Goal: Use online tool/utility: Utilize a website feature to perform a specific function

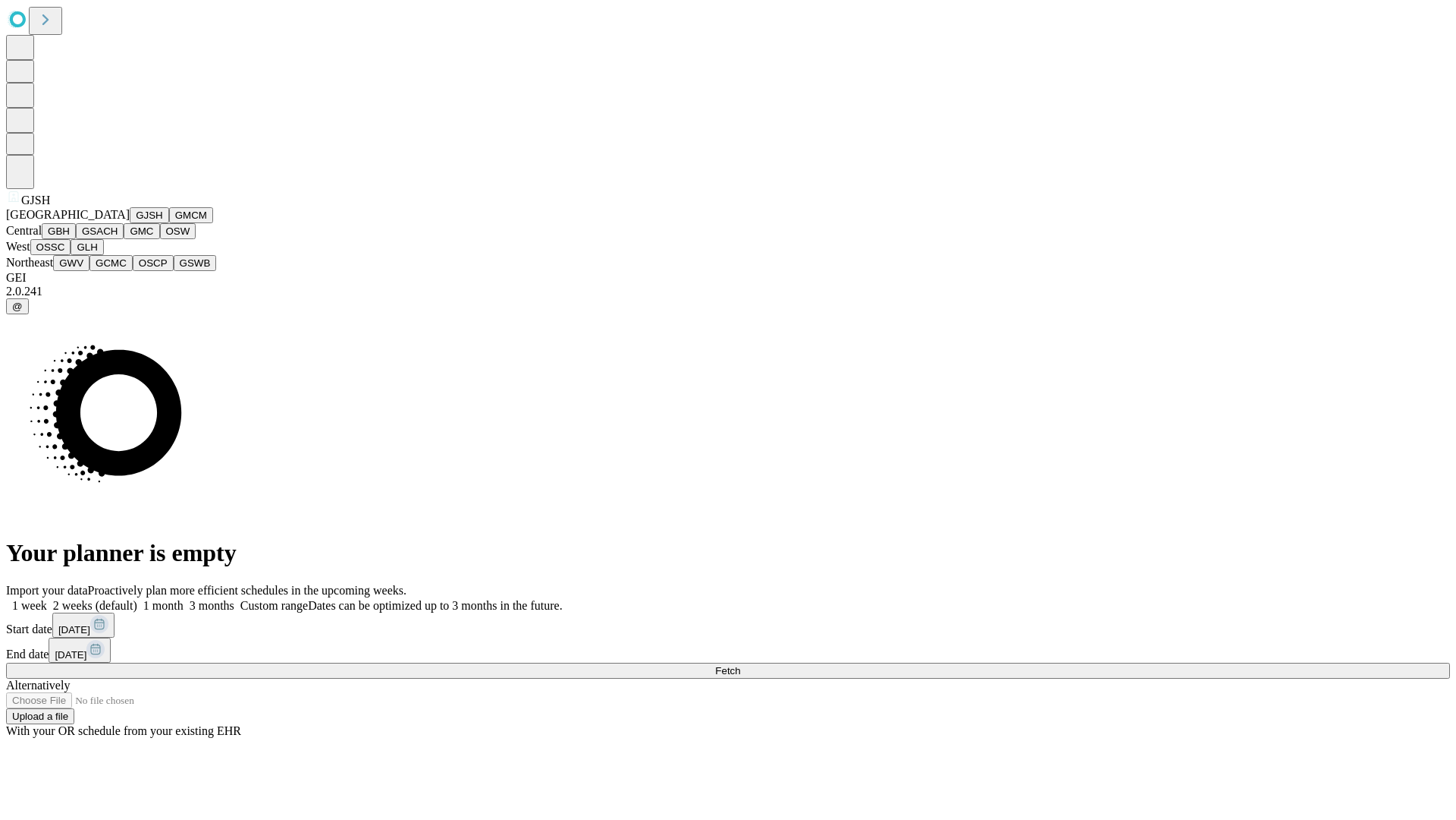
click at [130, 223] on button "GJSH" at bounding box center [150, 214] width 40 height 16
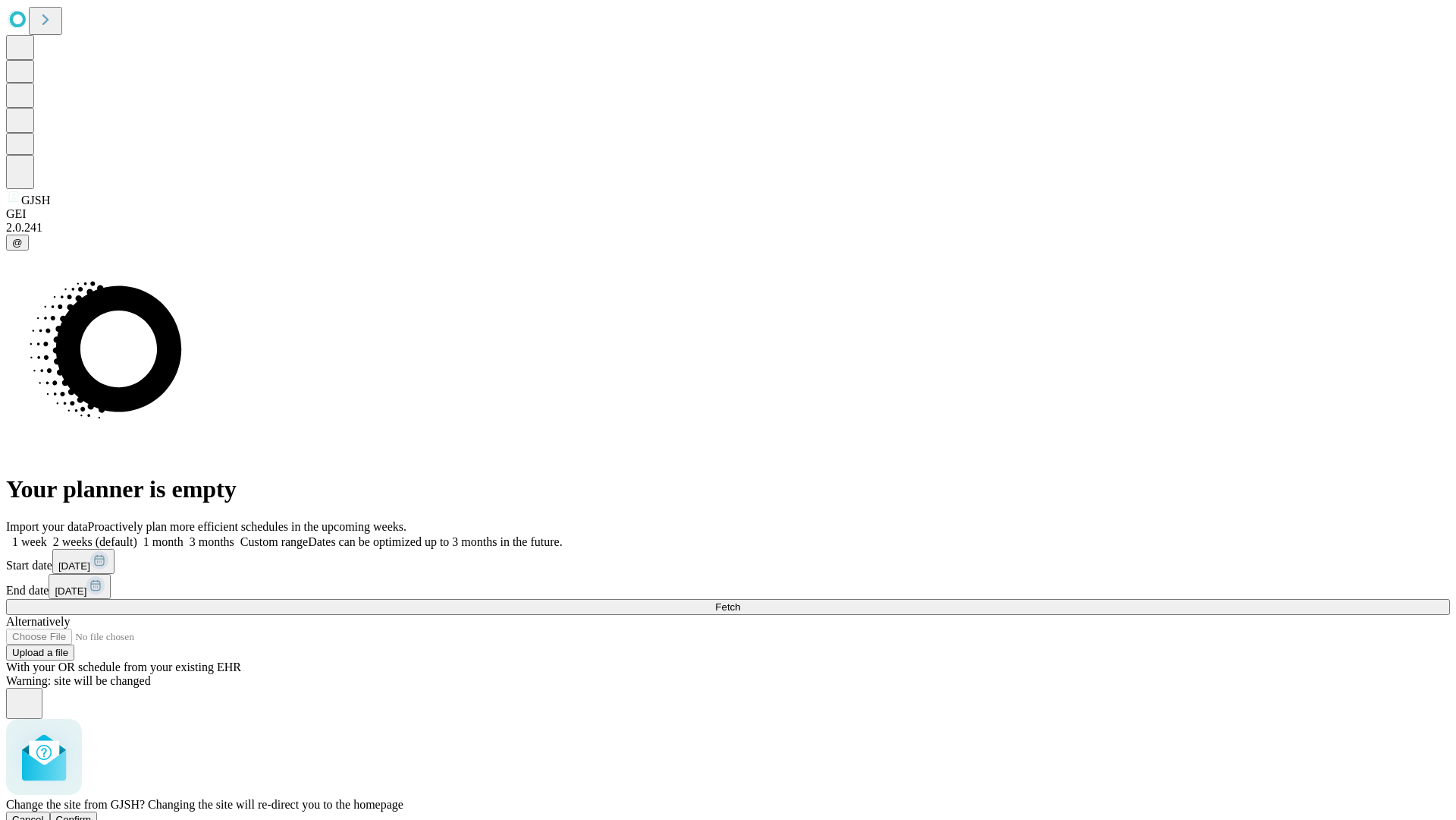
click at [92, 813] on span "Confirm" at bounding box center [74, 819] width 36 height 11
click at [138, 535] on label "2 weeks (default)" at bounding box center [92, 542] width 90 height 13
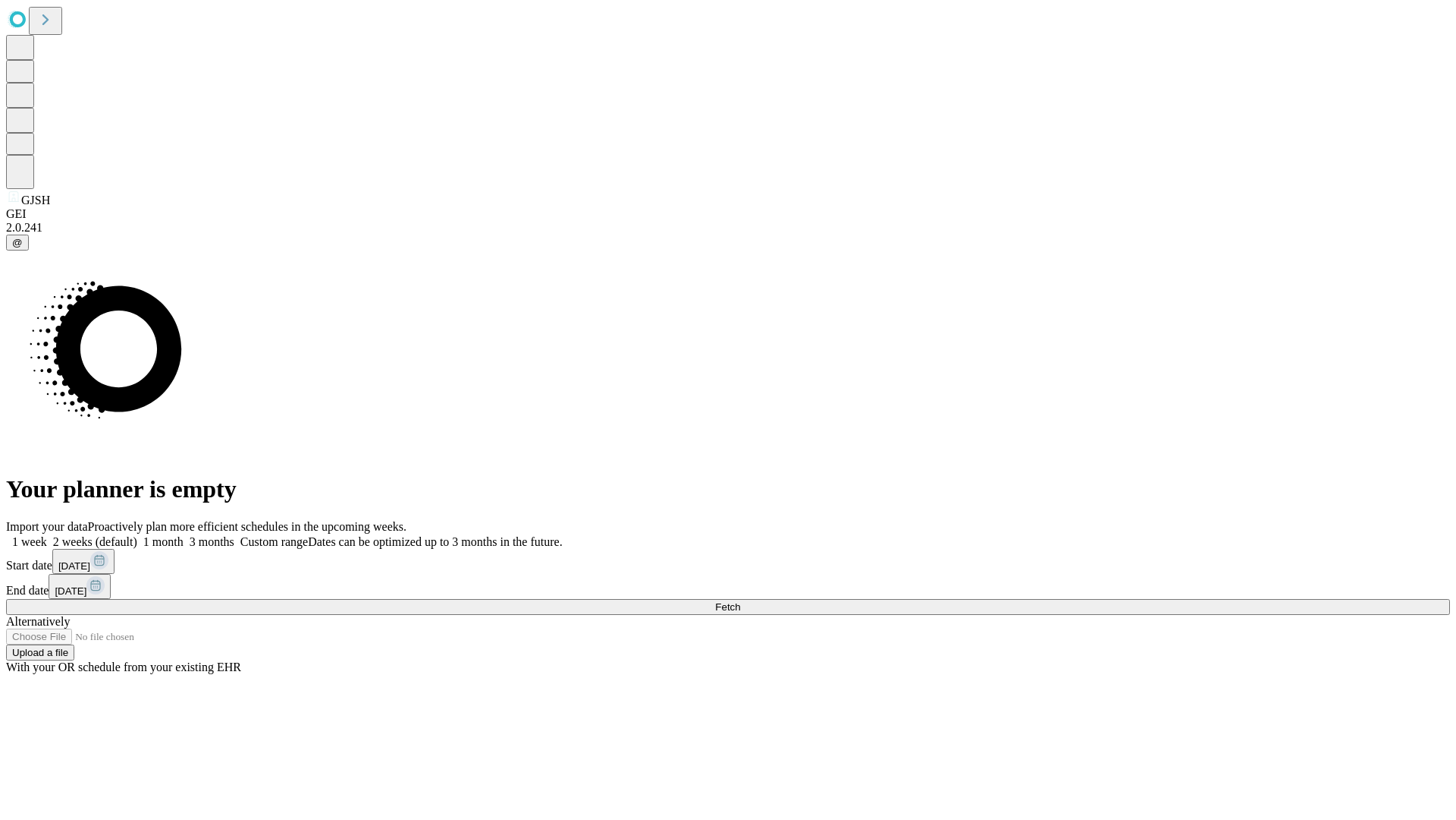
click at [740, 601] on span "Fetch" at bounding box center [728, 606] width 25 height 11
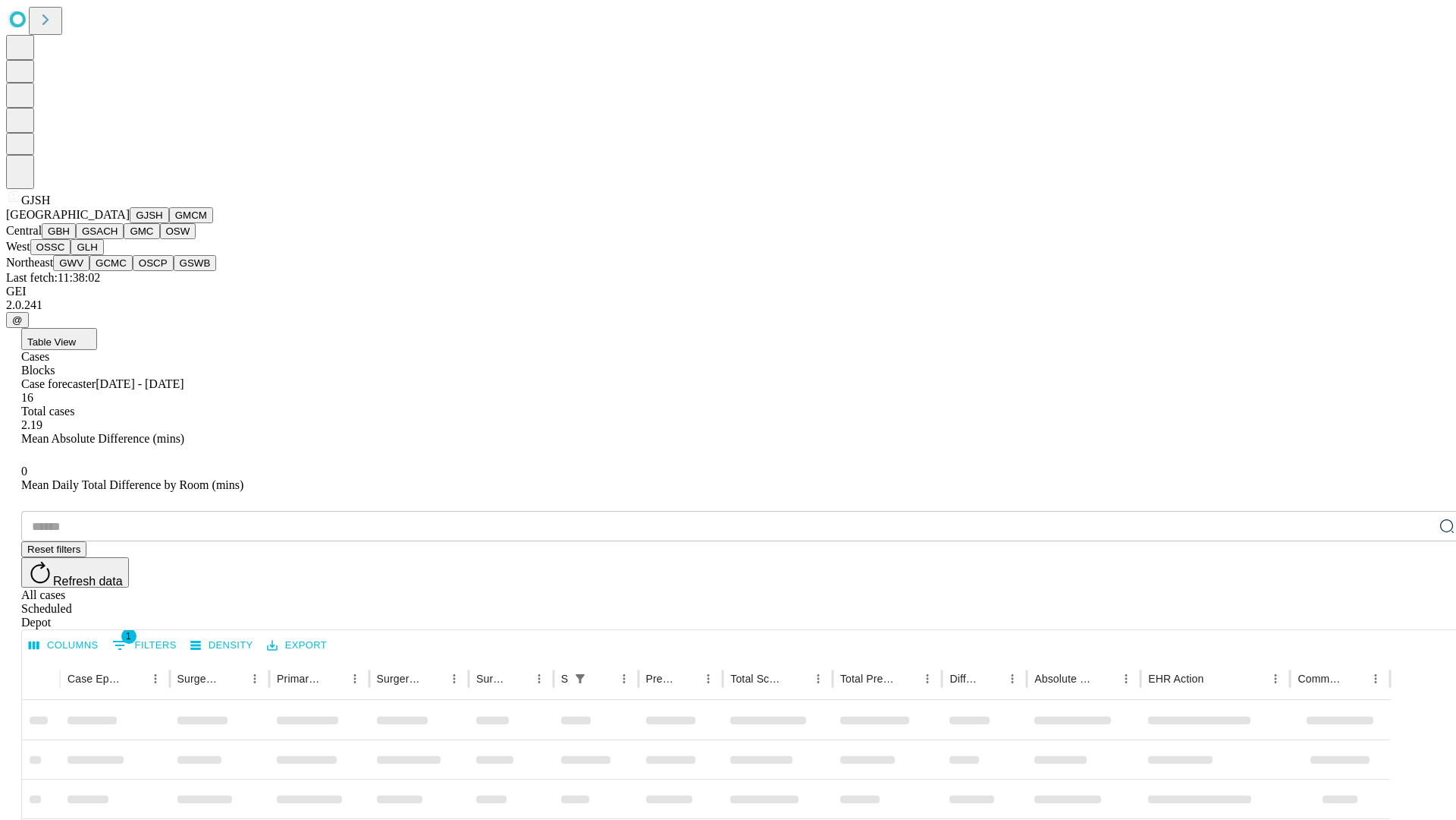
click at [169, 223] on button "GMCM" at bounding box center [191, 214] width 44 height 16
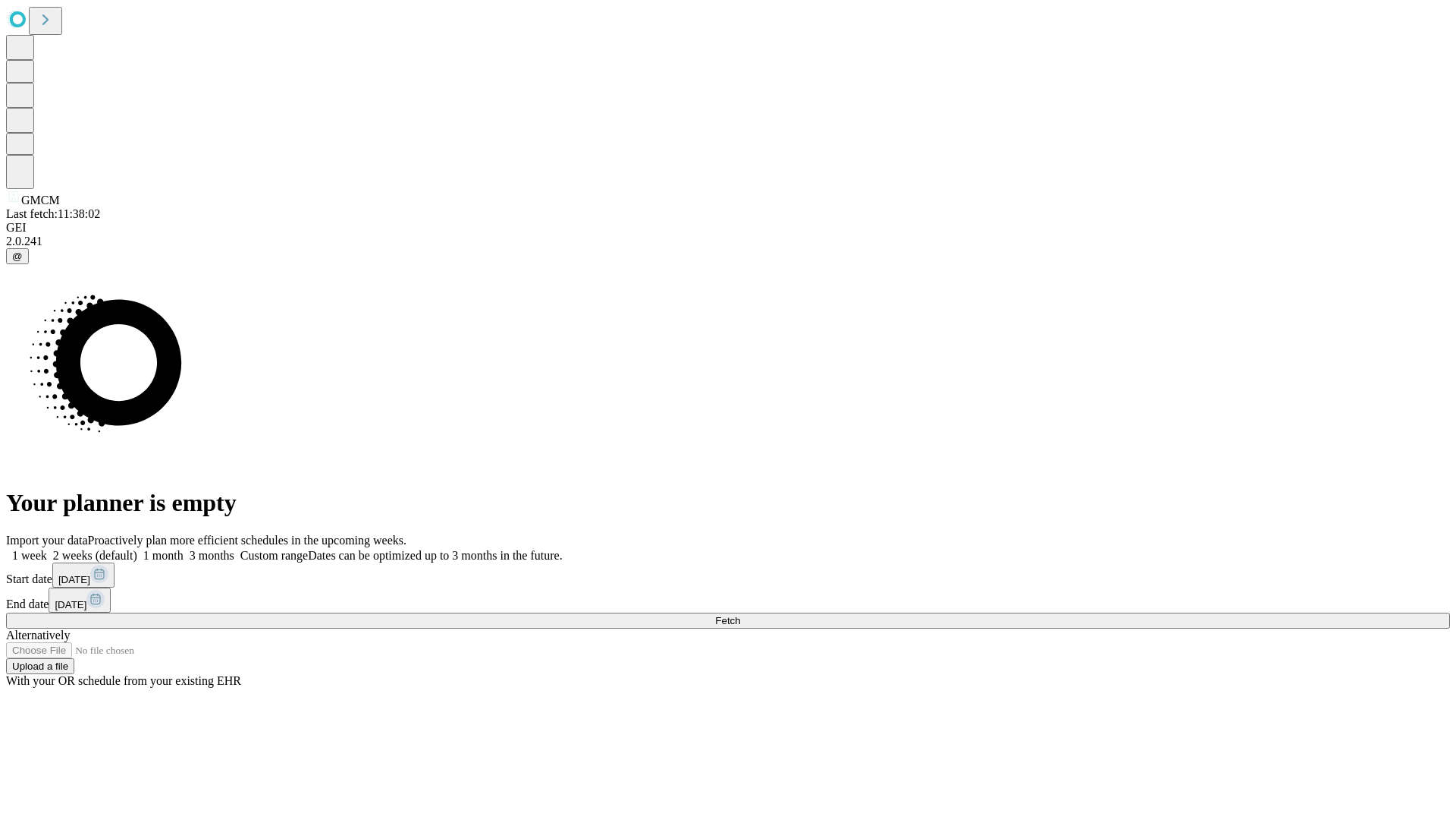
click at [138, 549] on label "2 weeks (default)" at bounding box center [92, 555] width 90 height 13
click at [740, 615] on span "Fetch" at bounding box center [728, 621] width 25 height 11
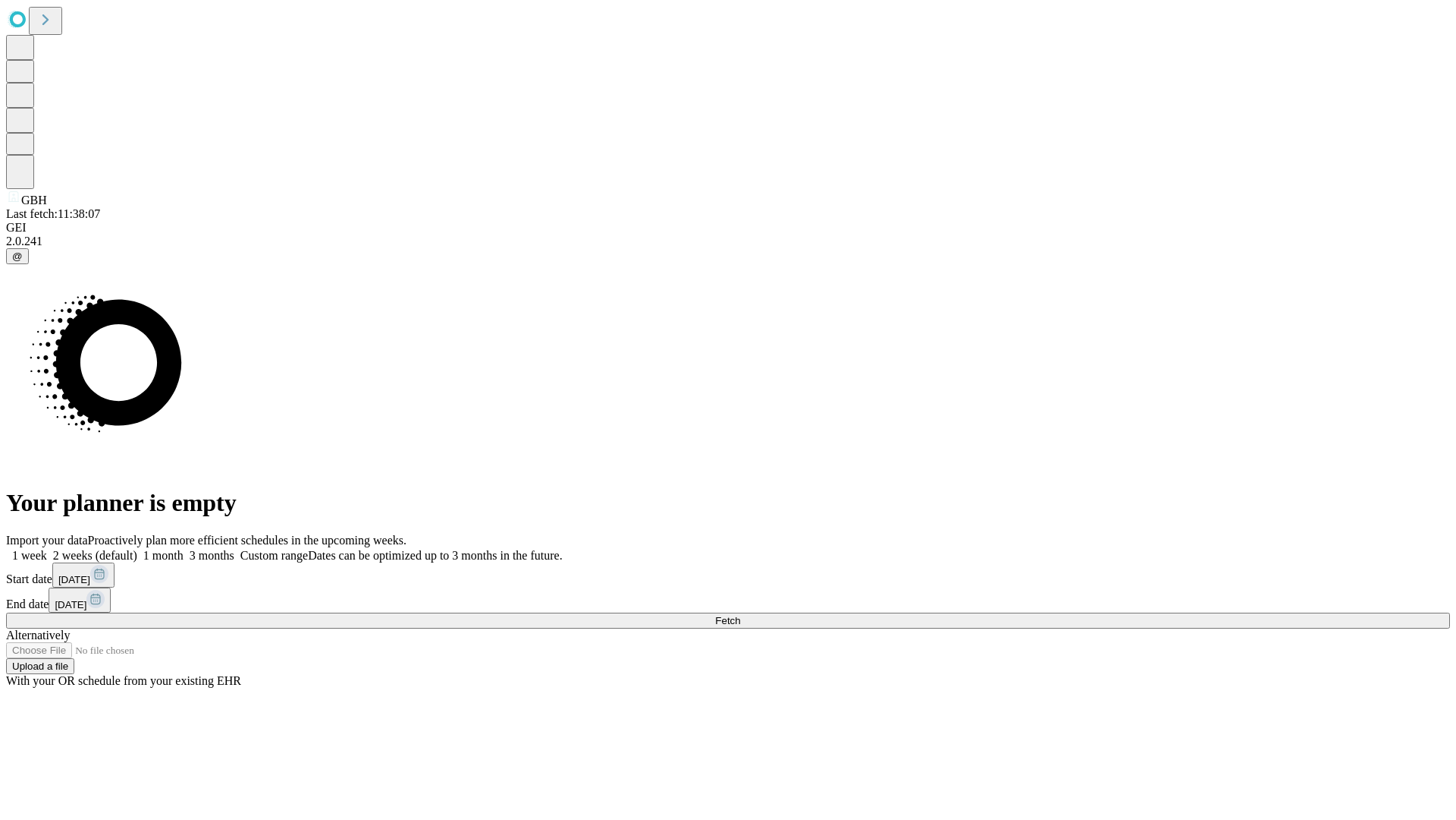
click at [138, 549] on label "2 weeks (default)" at bounding box center [92, 555] width 90 height 13
click at [740, 615] on span "Fetch" at bounding box center [728, 621] width 25 height 11
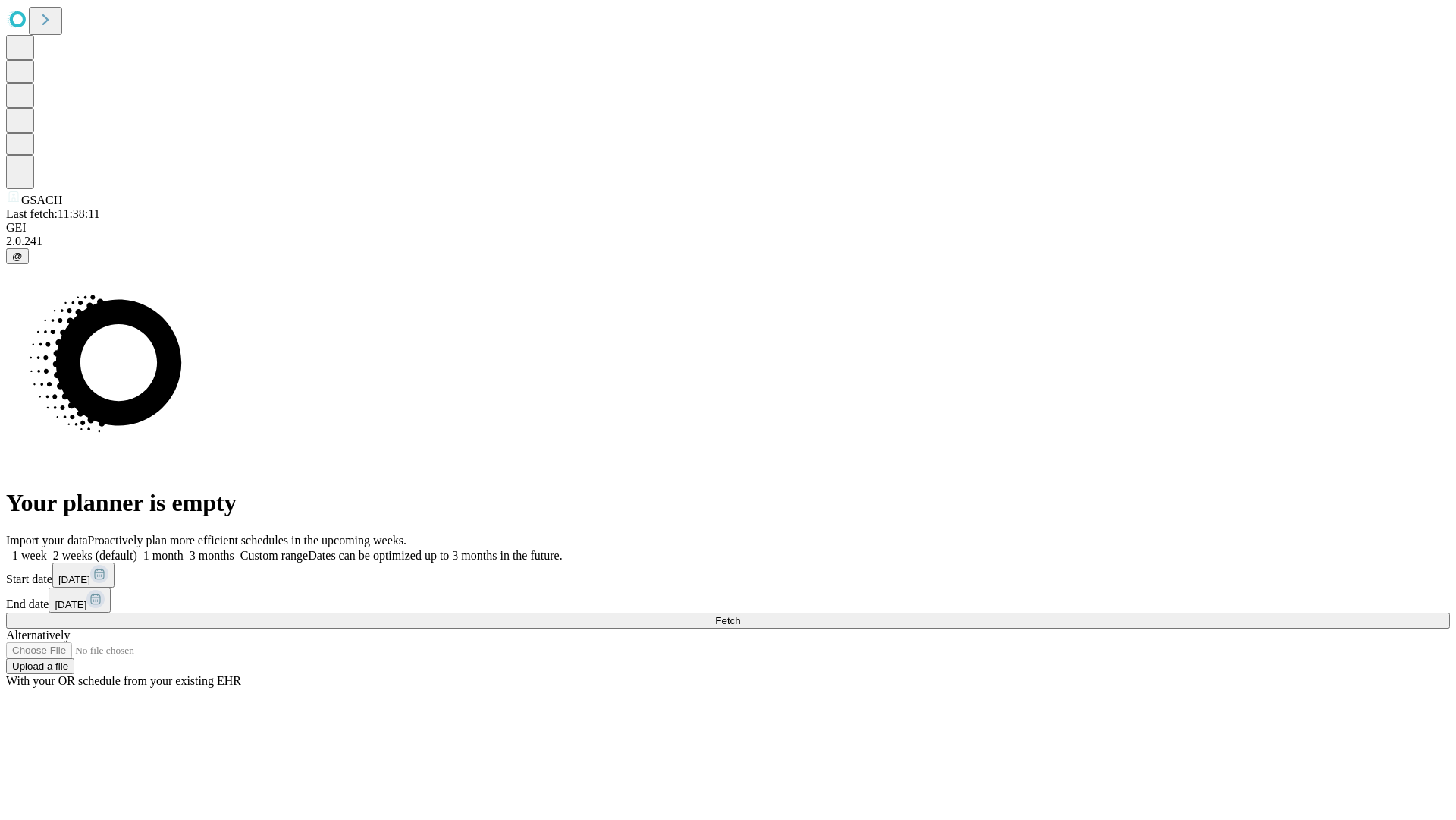
click at [740, 615] on span "Fetch" at bounding box center [728, 621] width 25 height 11
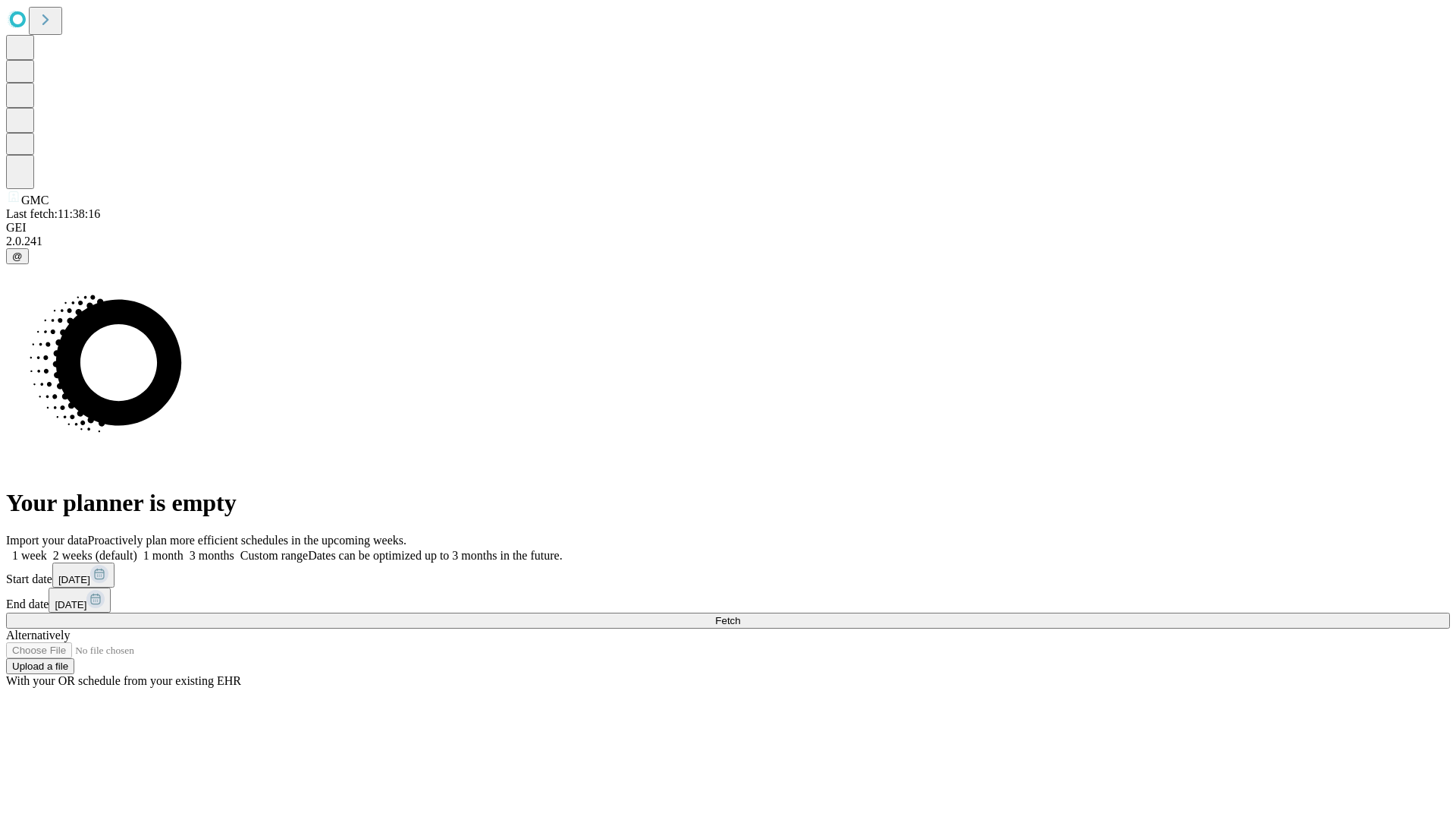
click at [138, 549] on label "2 weeks (default)" at bounding box center [92, 555] width 90 height 13
click at [740, 615] on span "Fetch" at bounding box center [728, 621] width 25 height 11
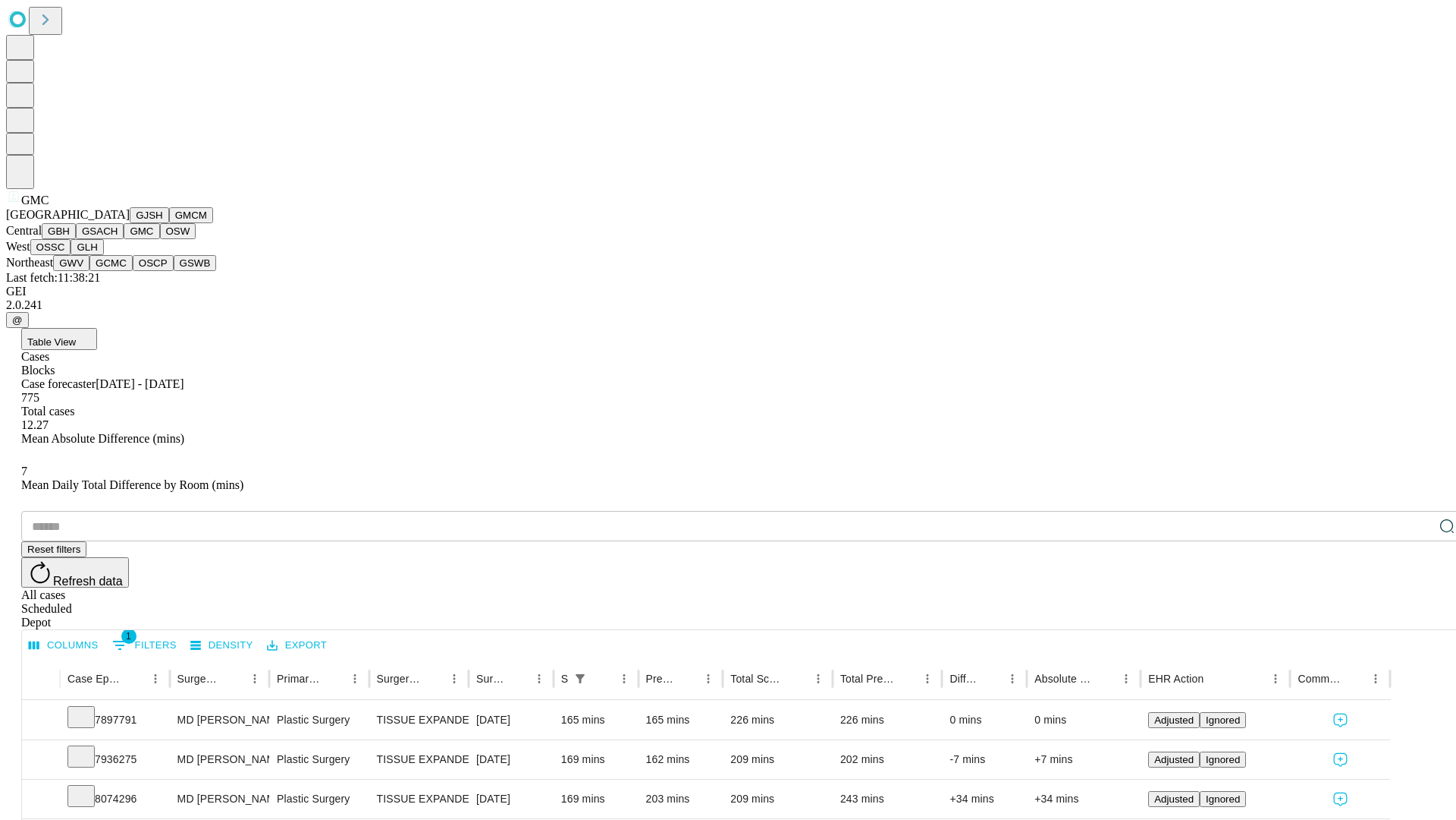
click at [160, 239] on button "OSW" at bounding box center [178, 231] width 36 height 16
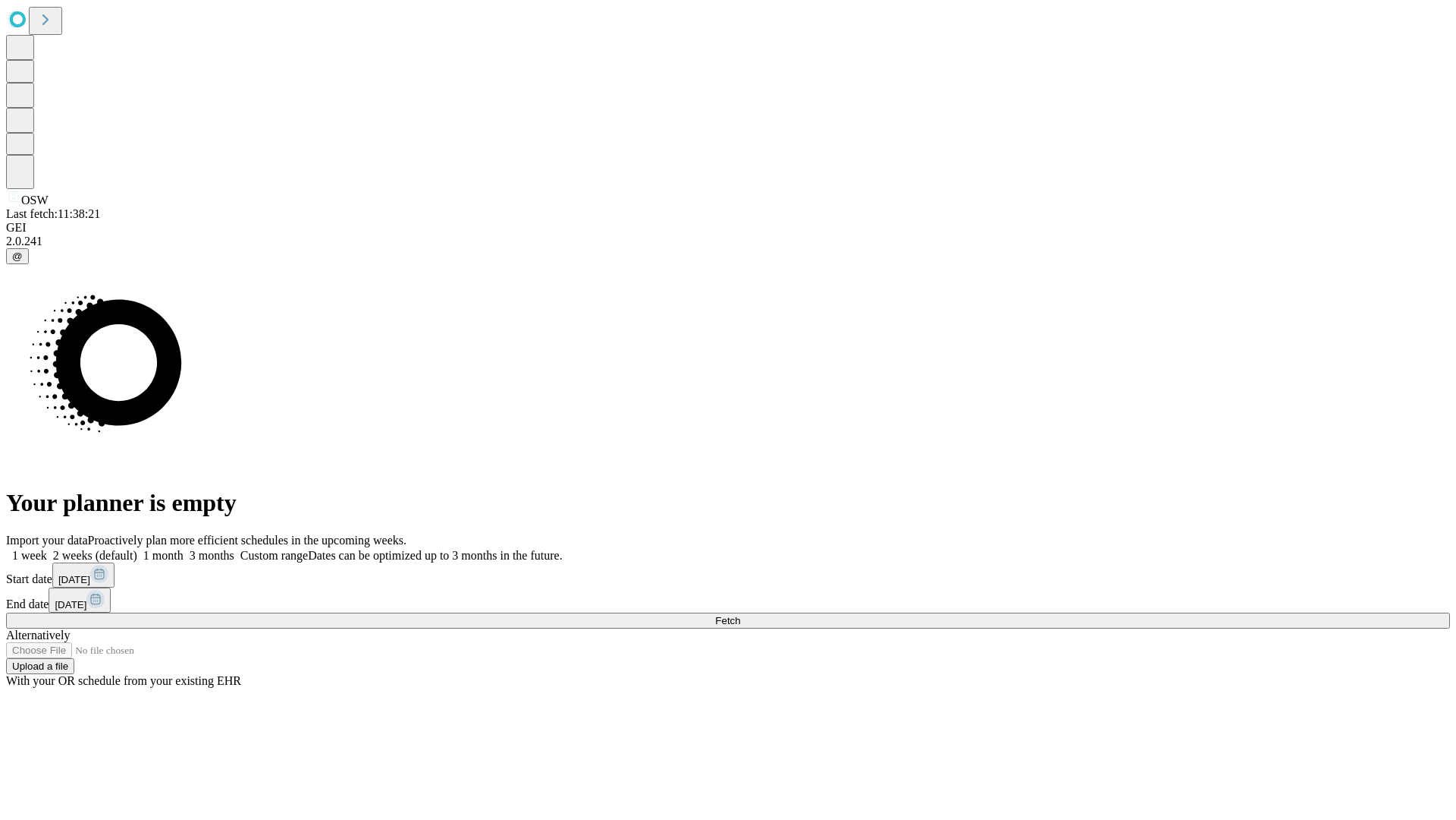
click at [138, 549] on label "2 weeks (default)" at bounding box center [92, 555] width 90 height 13
click at [740, 615] on span "Fetch" at bounding box center [728, 621] width 25 height 11
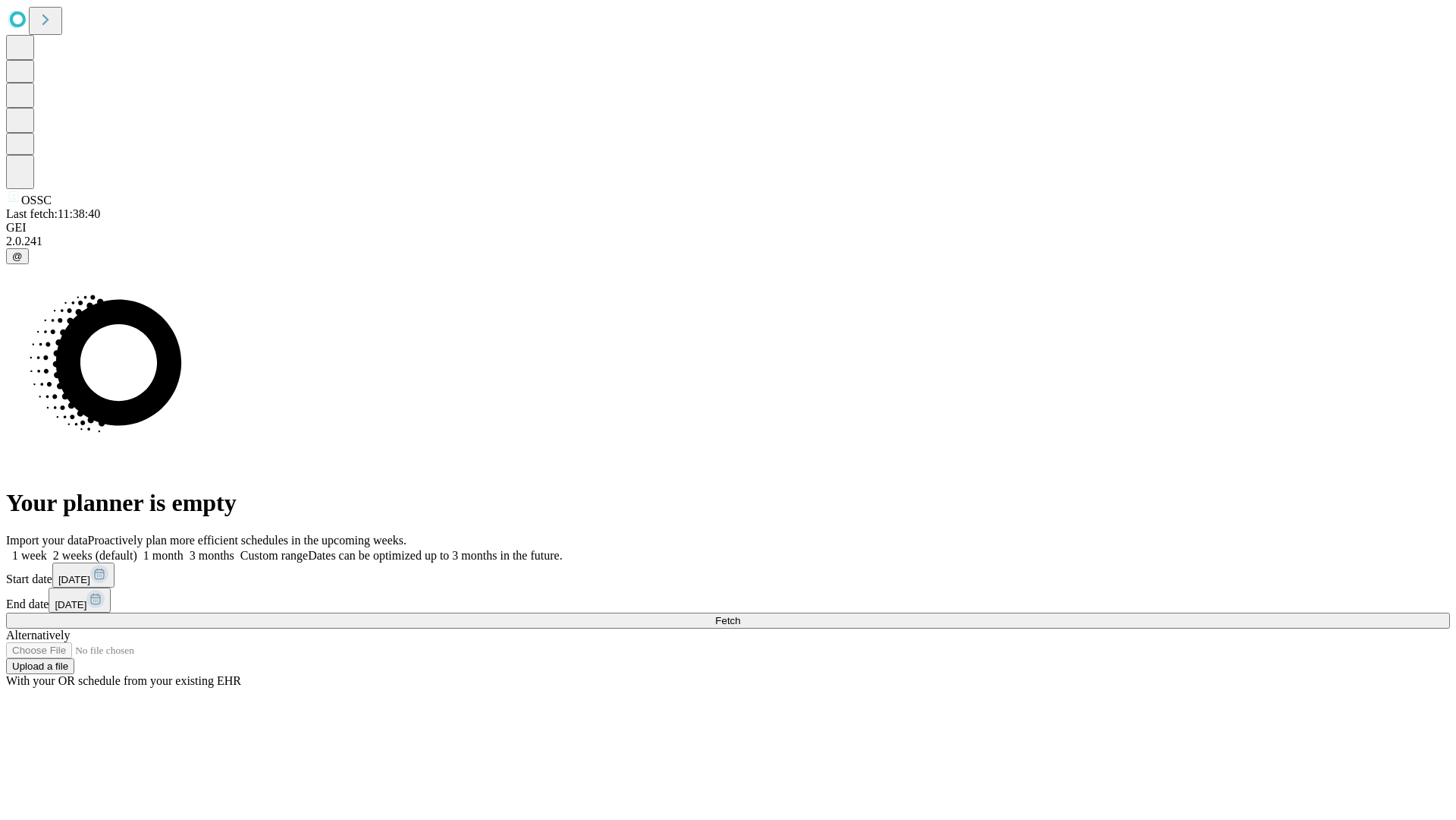
click at [740, 615] on span "Fetch" at bounding box center [728, 621] width 25 height 11
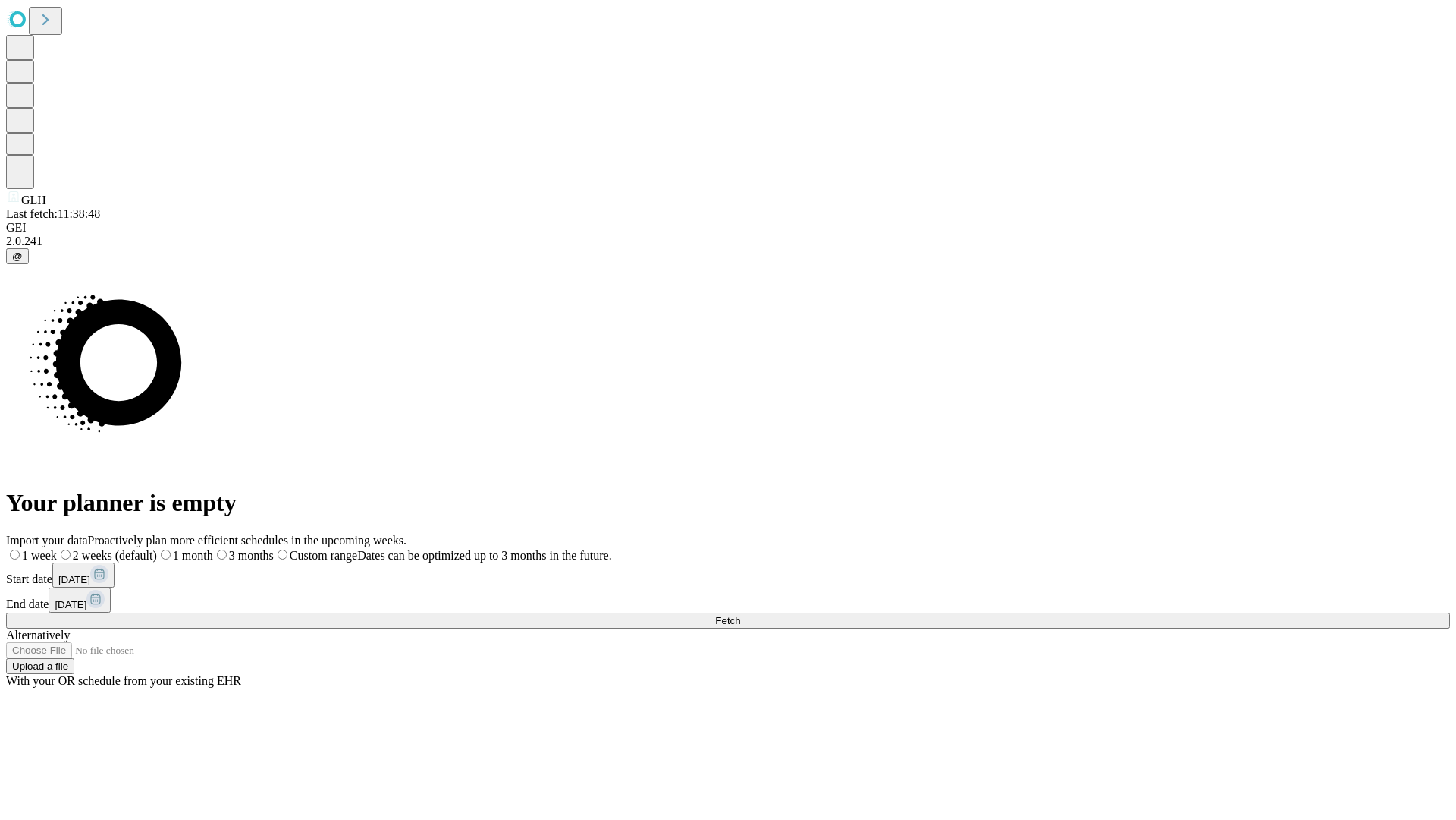
click at [740, 615] on span "Fetch" at bounding box center [728, 621] width 25 height 11
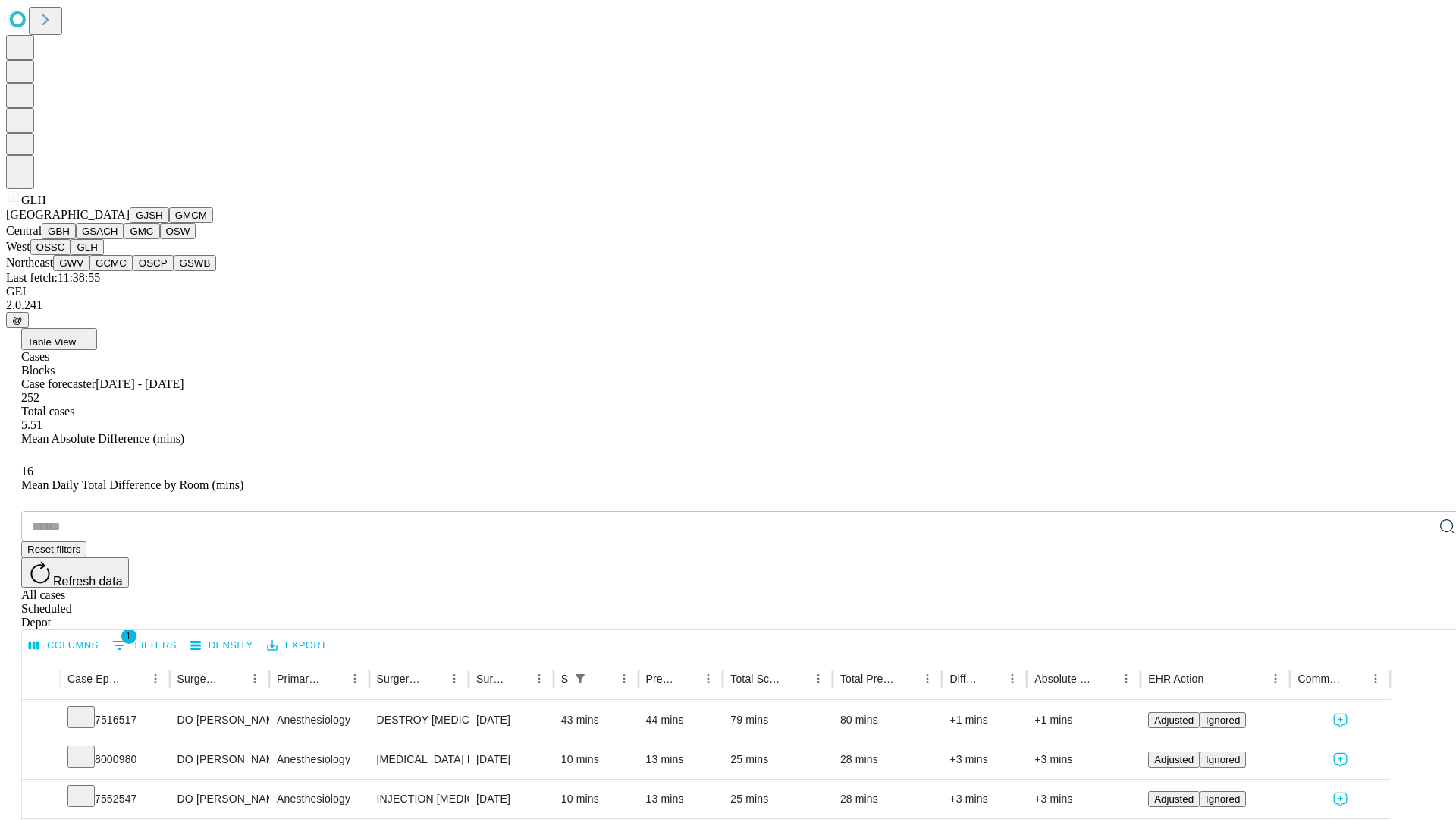
click at [89, 270] on button "GWV" at bounding box center [71, 263] width 36 height 16
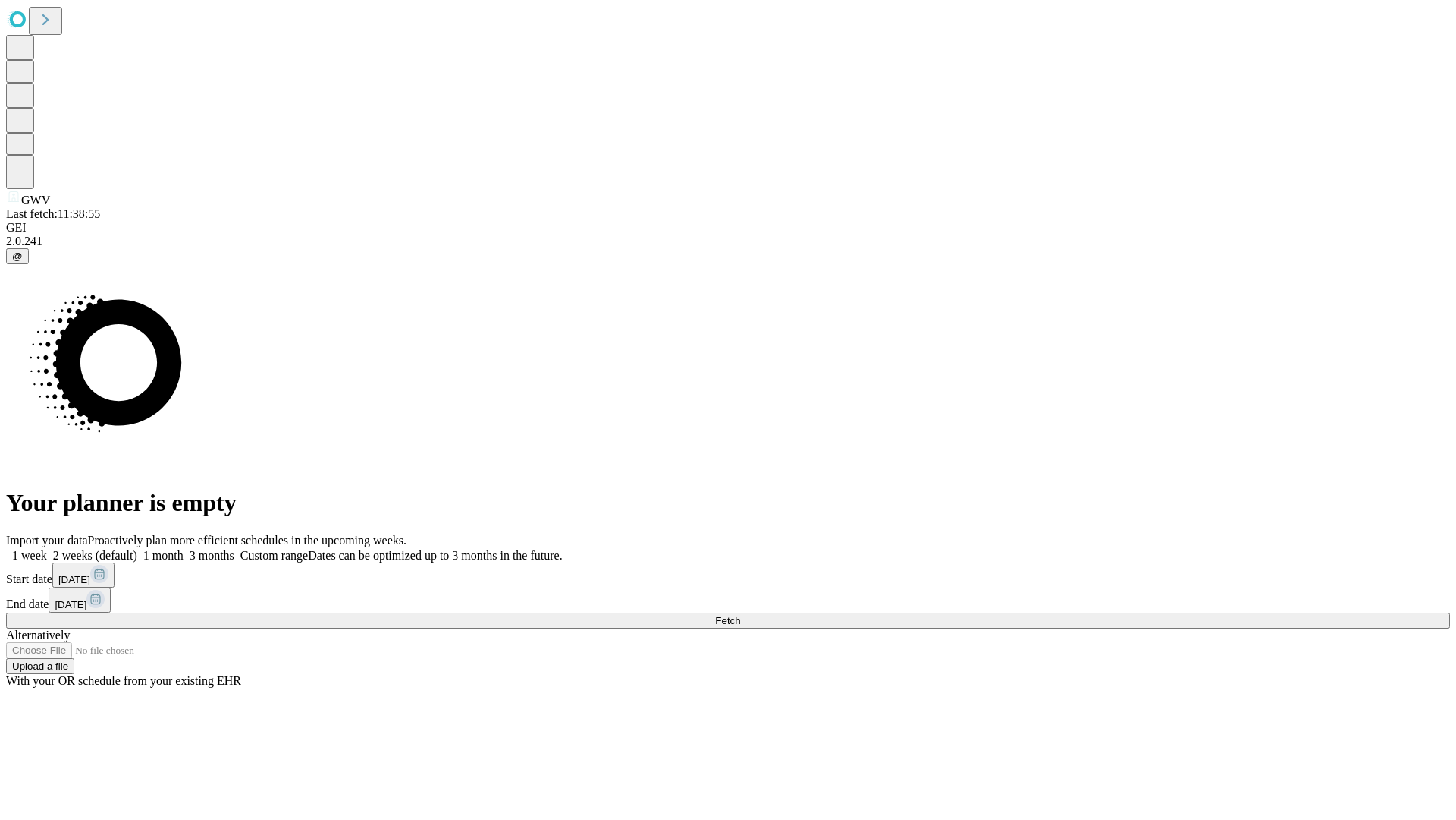
click at [138, 549] on label "2 weeks (default)" at bounding box center [92, 555] width 90 height 13
click at [740, 615] on span "Fetch" at bounding box center [728, 621] width 25 height 11
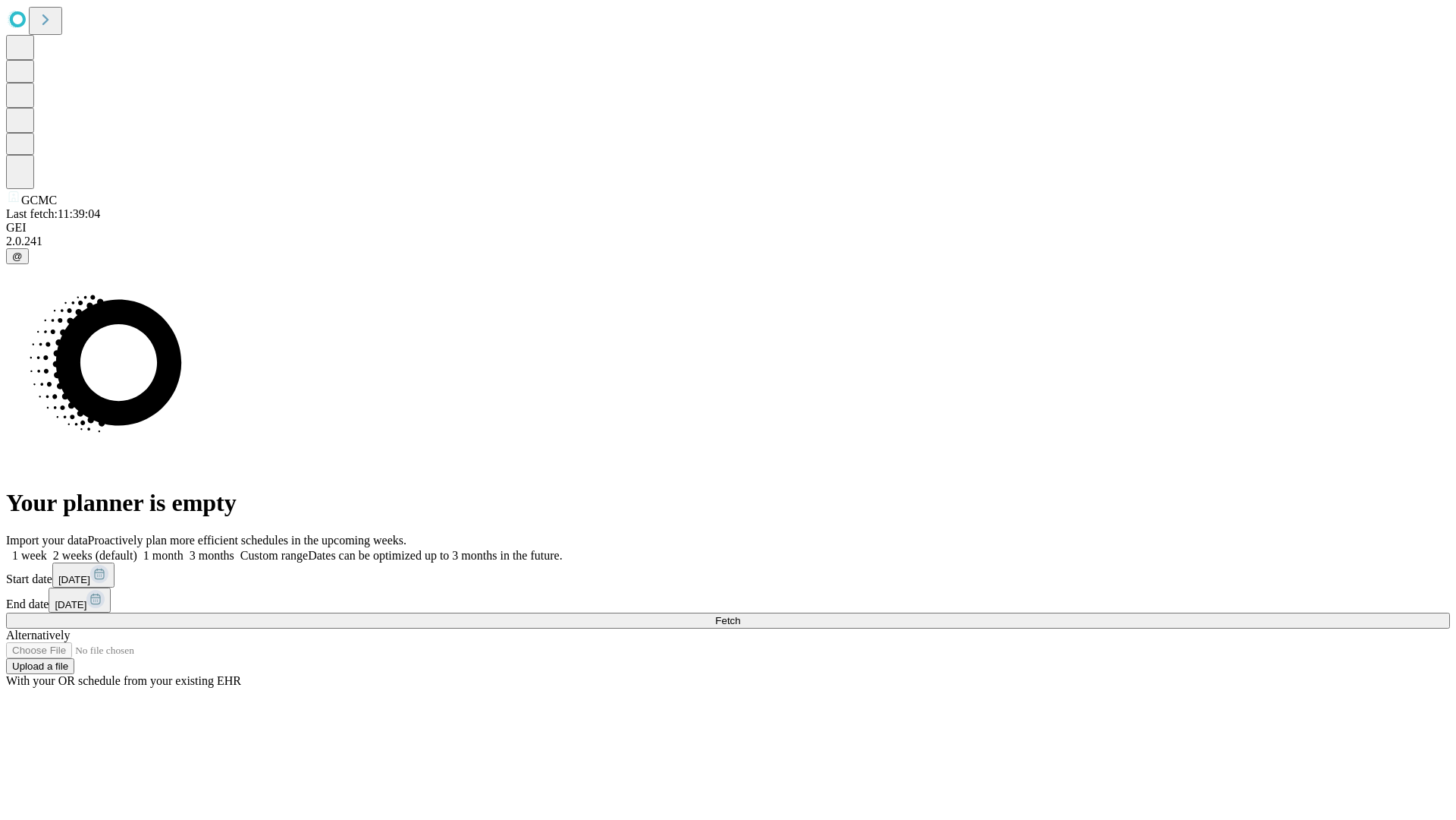
click at [138, 549] on label "2 weeks (default)" at bounding box center [92, 555] width 90 height 13
click at [740, 615] on span "Fetch" at bounding box center [728, 621] width 25 height 11
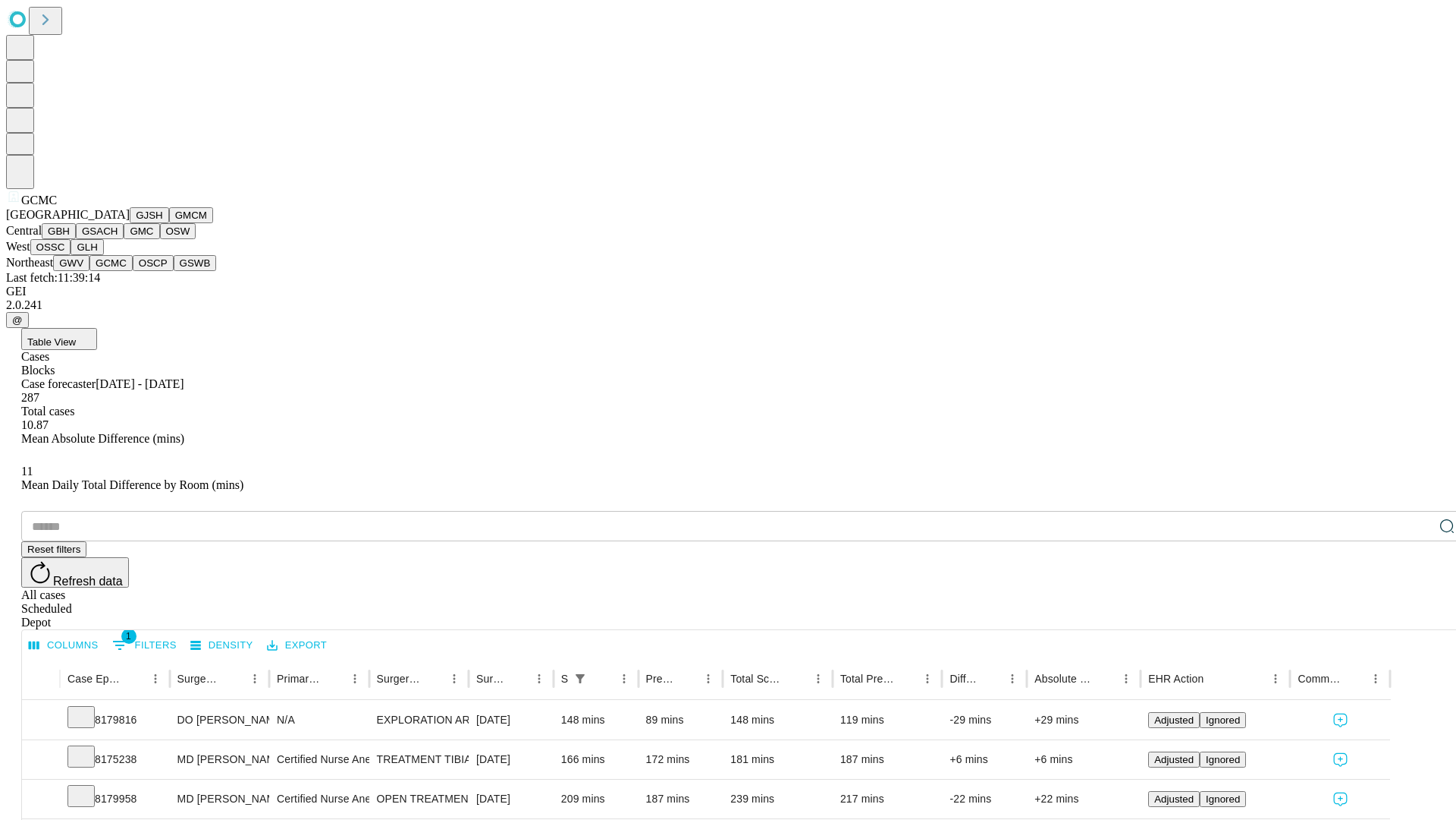
click at [133, 270] on button "OSCP" at bounding box center [153, 263] width 41 height 16
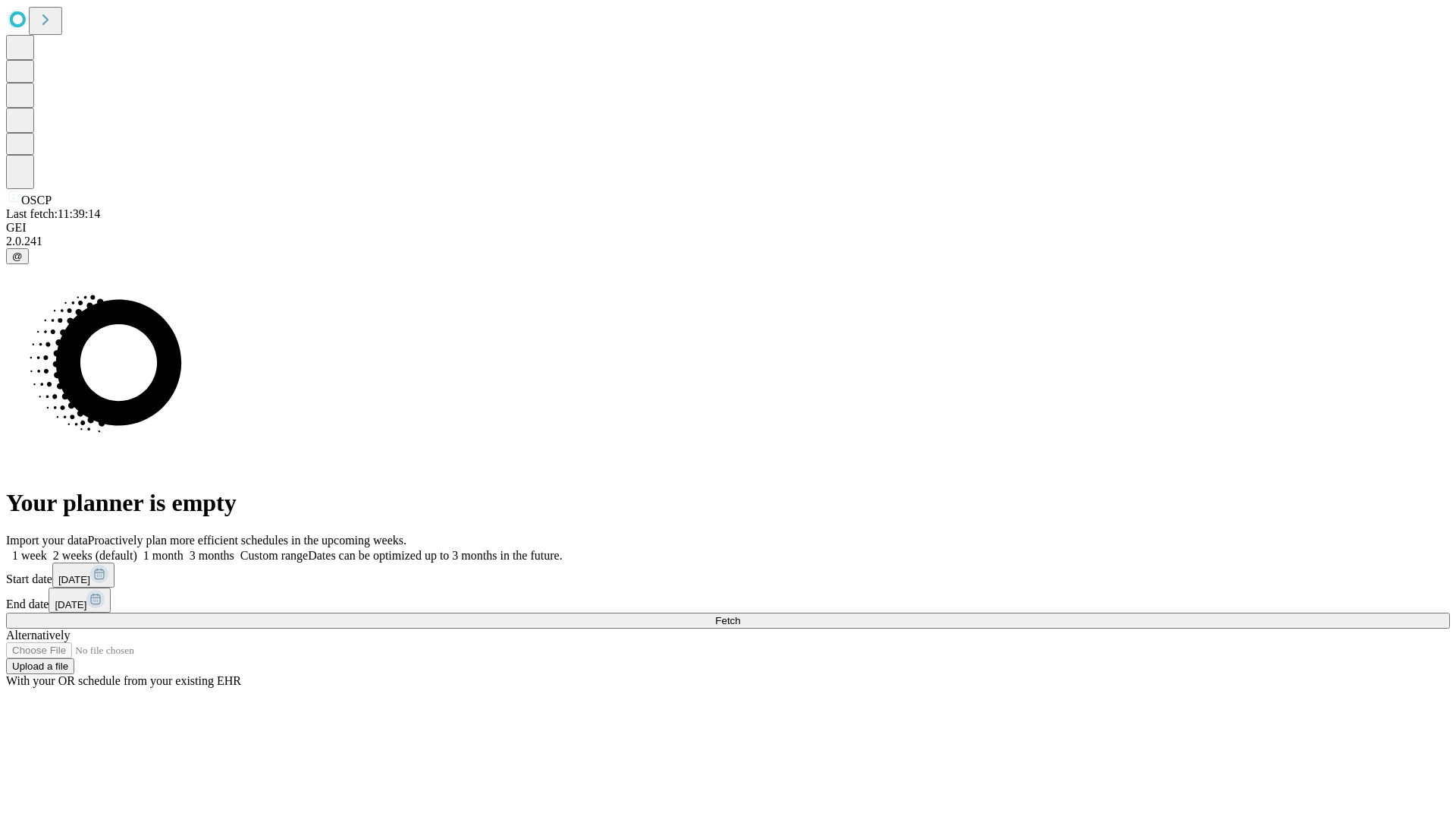
click at [138, 549] on label "2 weeks (default)" at bounding box center [92, 555] width 90 height 13
click at [740, 615] on span "Fetch" at bounding box center [728, 621] width 25 height 11
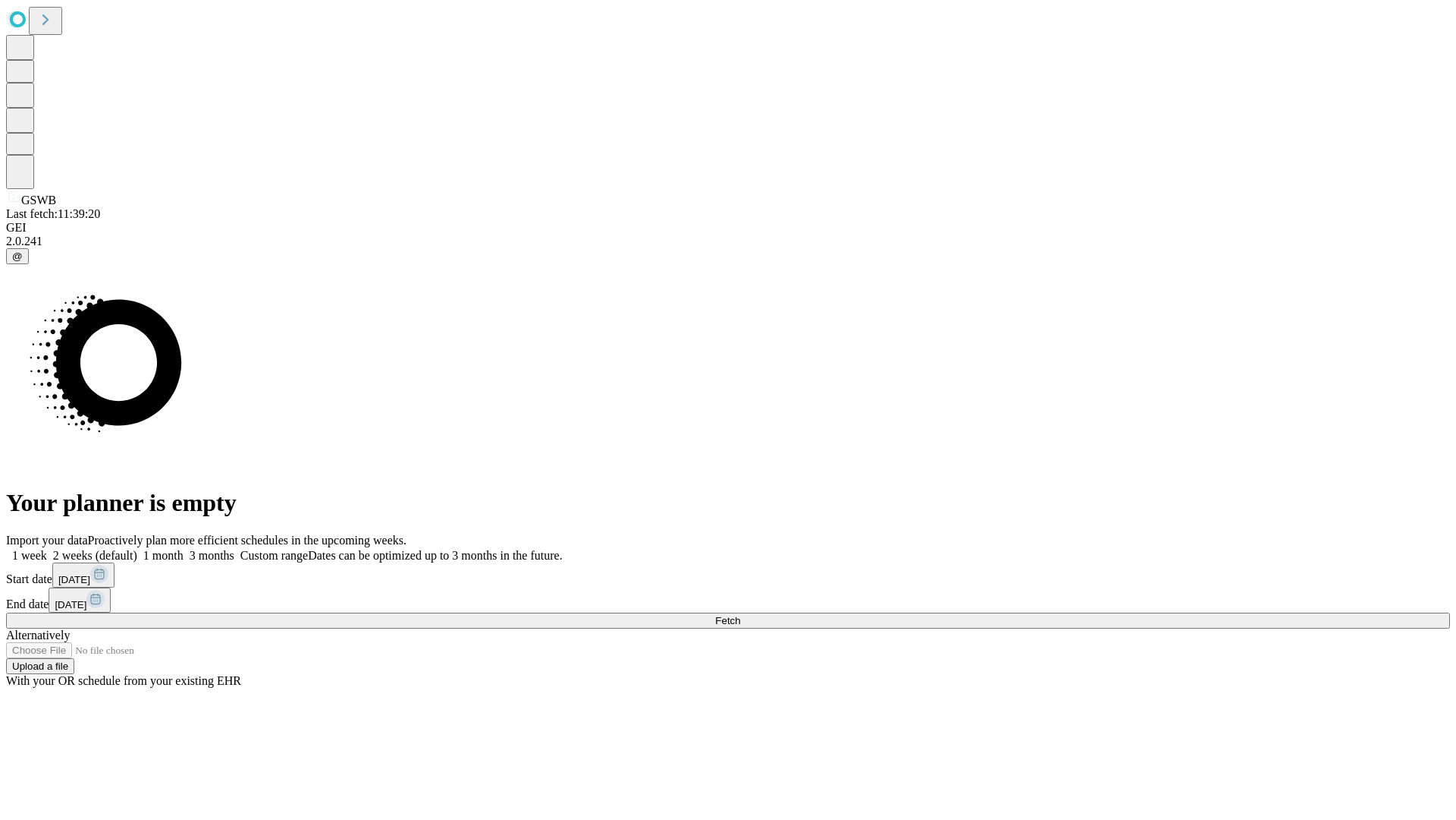
click at [138, 549] on label "2 weeks (default)" at bounding box center [92, 555] width 90 height 13
click at [740, 615] on span "Fetch" at bounding box center [728, 621] width 25 height 11
